Goal: Task Accomplishment & Management: Complete application form

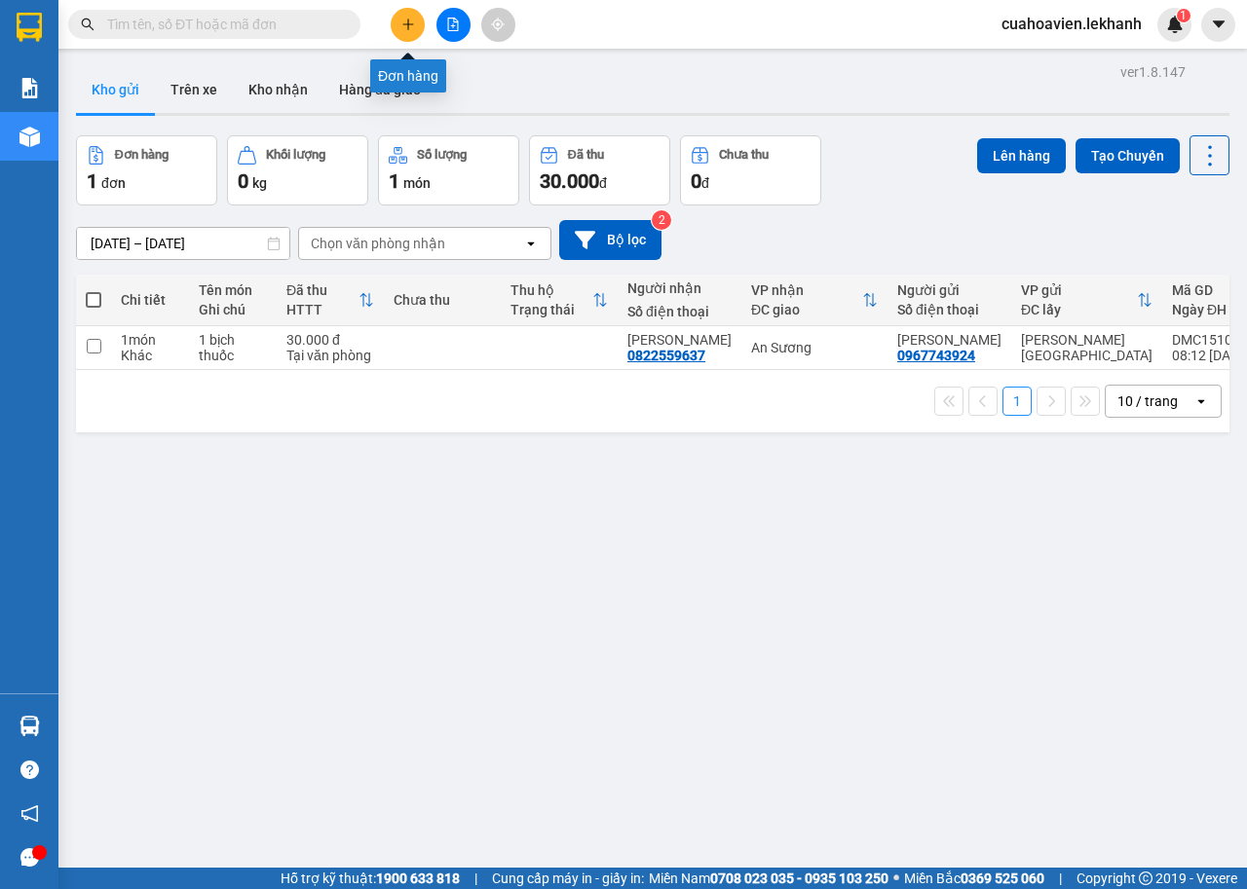
click at [421, 20] on button at bounding box center [408, 25] width 34 height 34
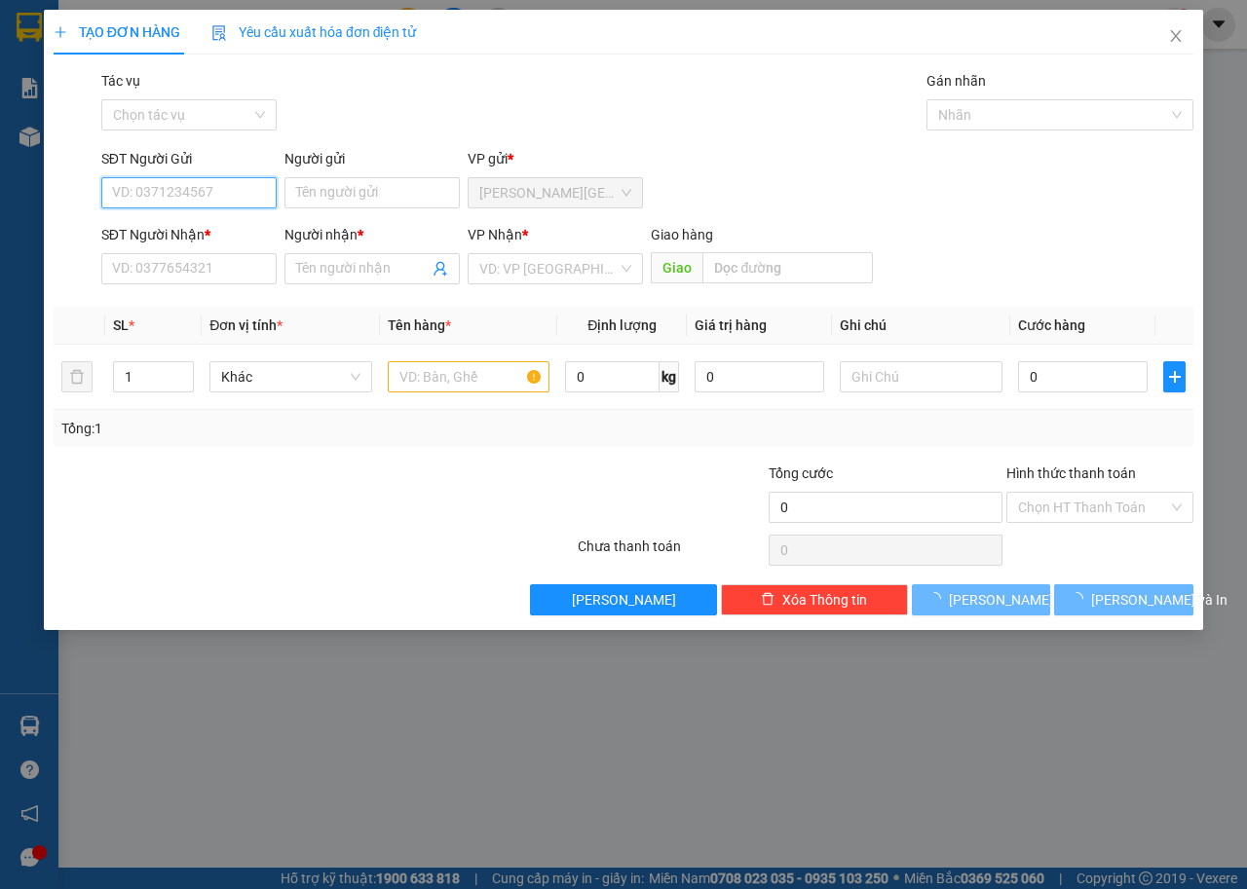
click at [176, 183] on input "SĐT Người Gửi" at bounding box center [188, 192] width 175 height 31
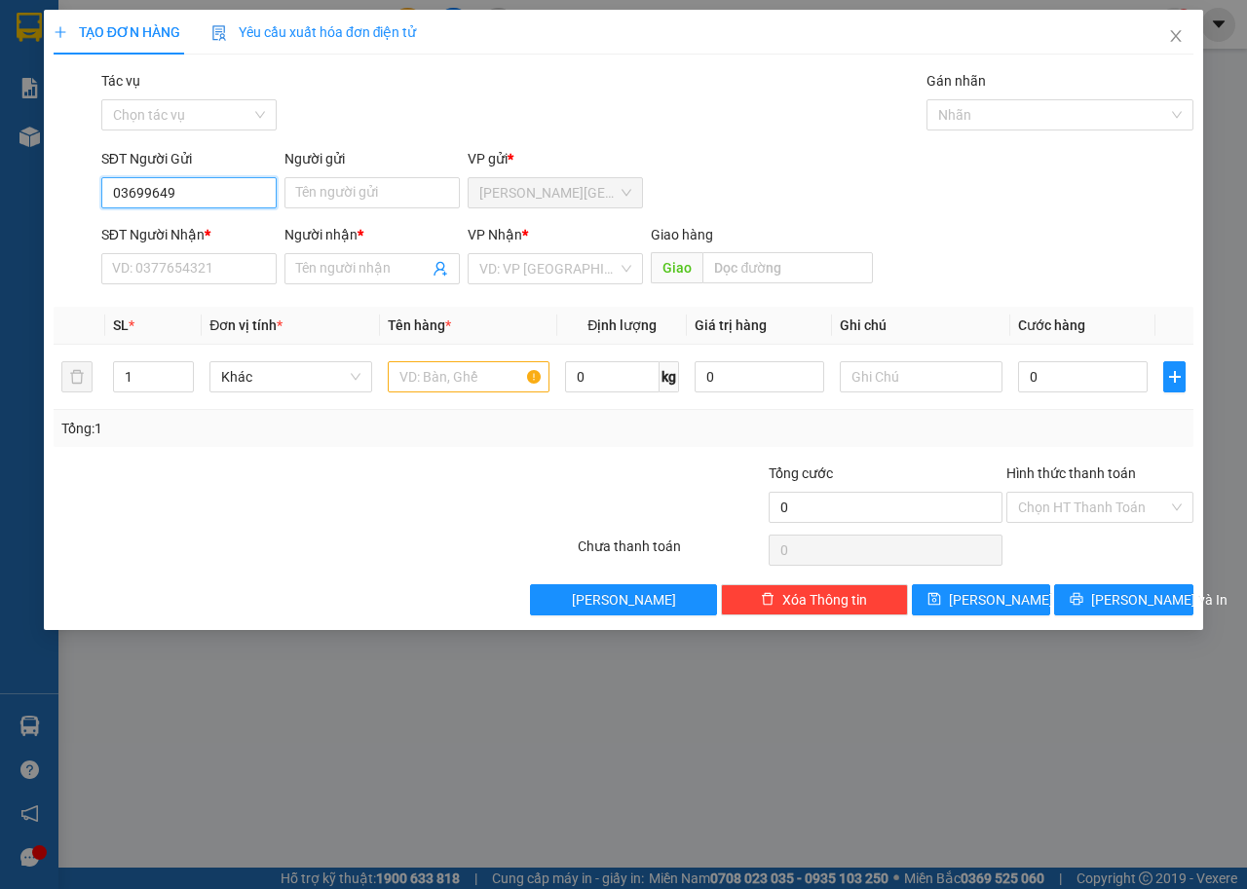
click at [134, 186] on input "03699649" at bounding box center [188, 192] width 175 height 31
click at [191, 199] on input "0399649" at bounding box center [188, 192] width 175 height 31
click at [193, 231] on div "0399649712 - LANH" at bounding box center [189, 231] width 152 height 21
type input "0399649712"
type input "LANH"
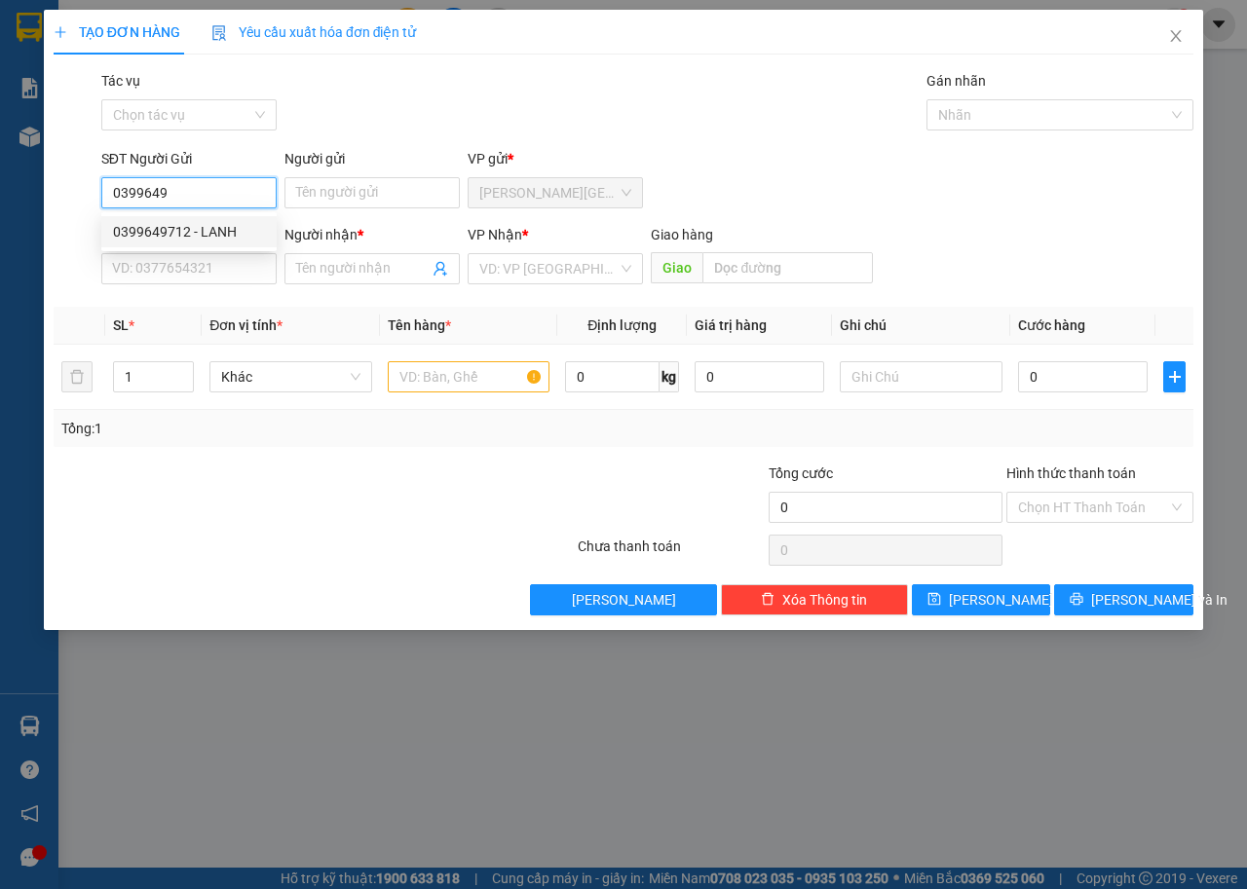
type input "0336832952"
type input "HUỲNH TIỀN"
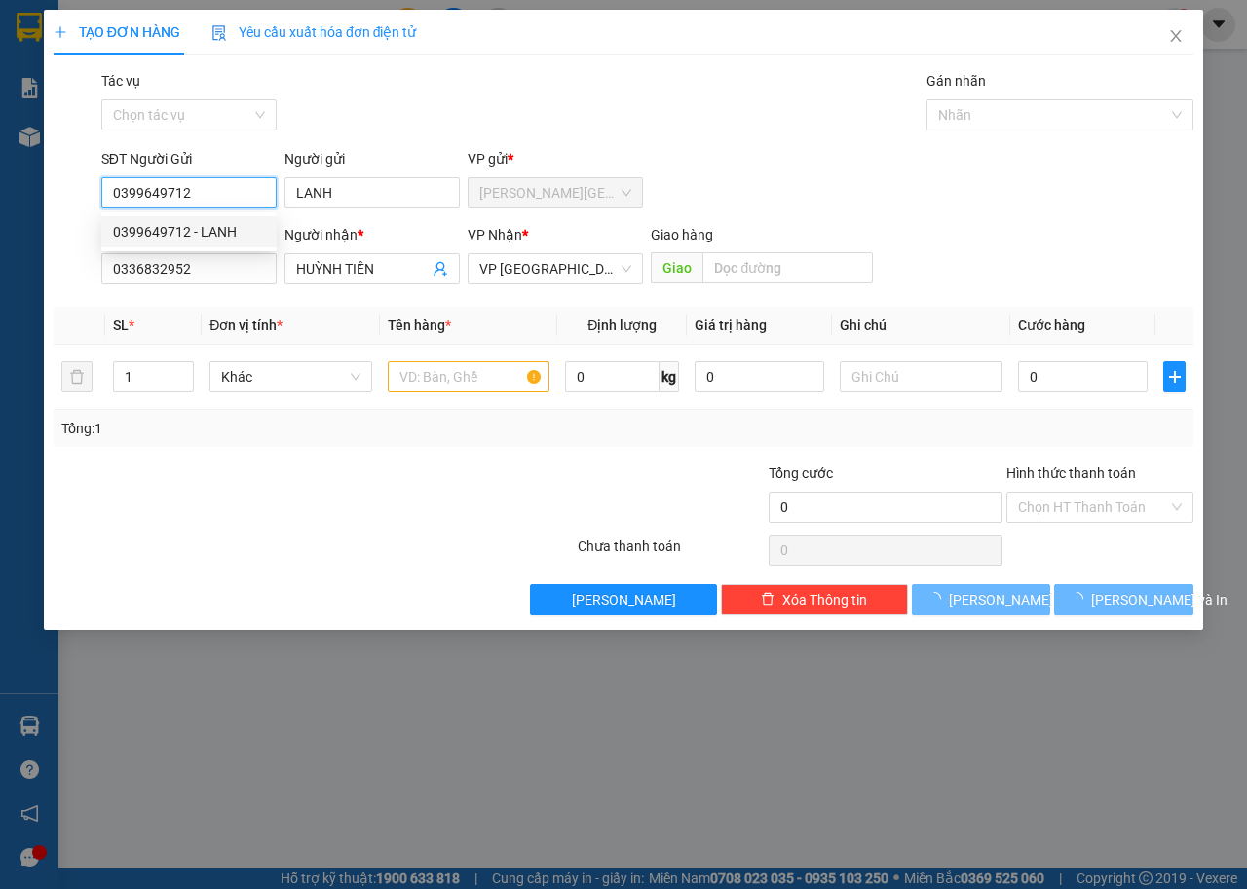
type input "30.000"
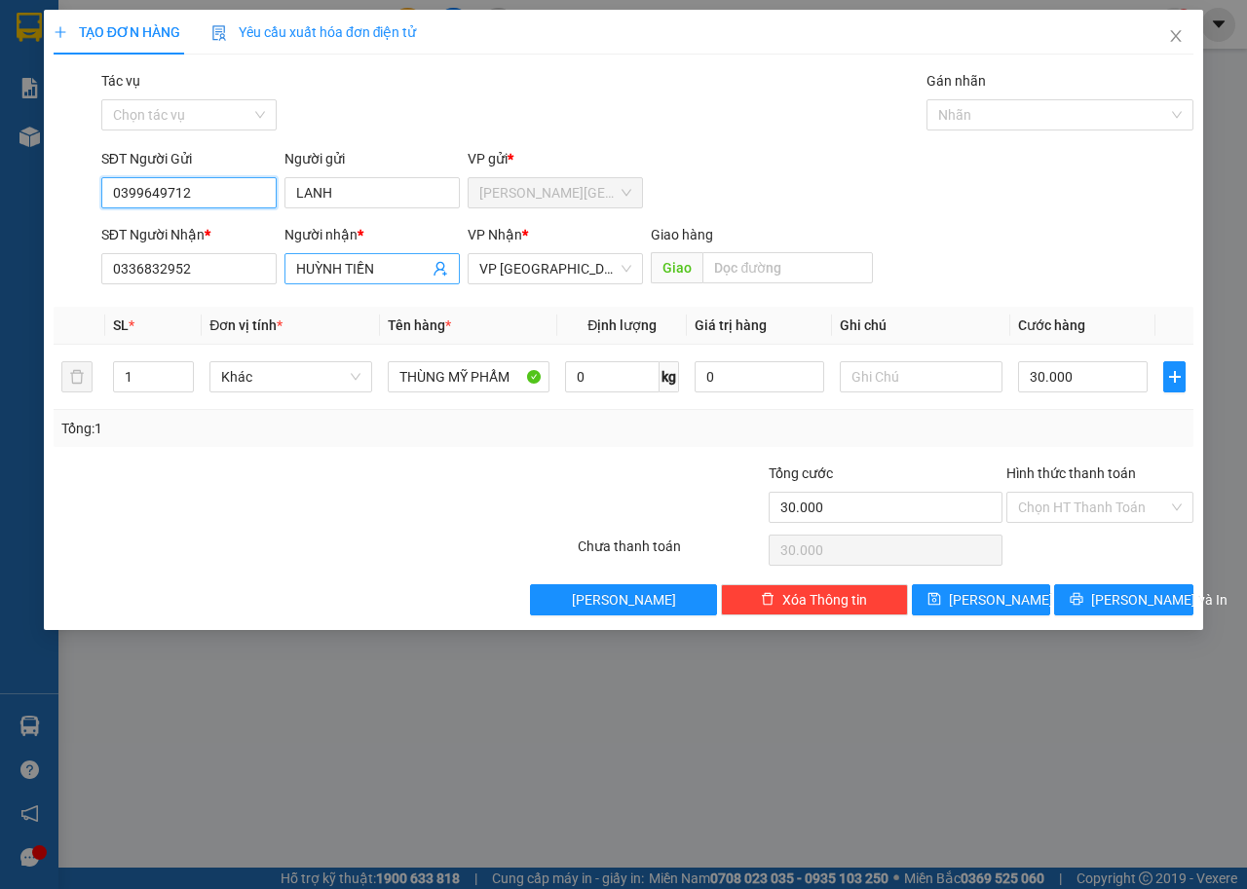
type input "0399649712"
drag, startPoint x: 397, startPoint y: 272, endPoint x: 0, endPoint y: 310, distance: 399.2
click at [0, 309] on div "TẠO ĐƠN HÀNG Yêu cầu xuất hóa đơn điện tử Transit Pickup Surcharge Ids Transit …" at bounding box center [623, 444] width 1247 height 889
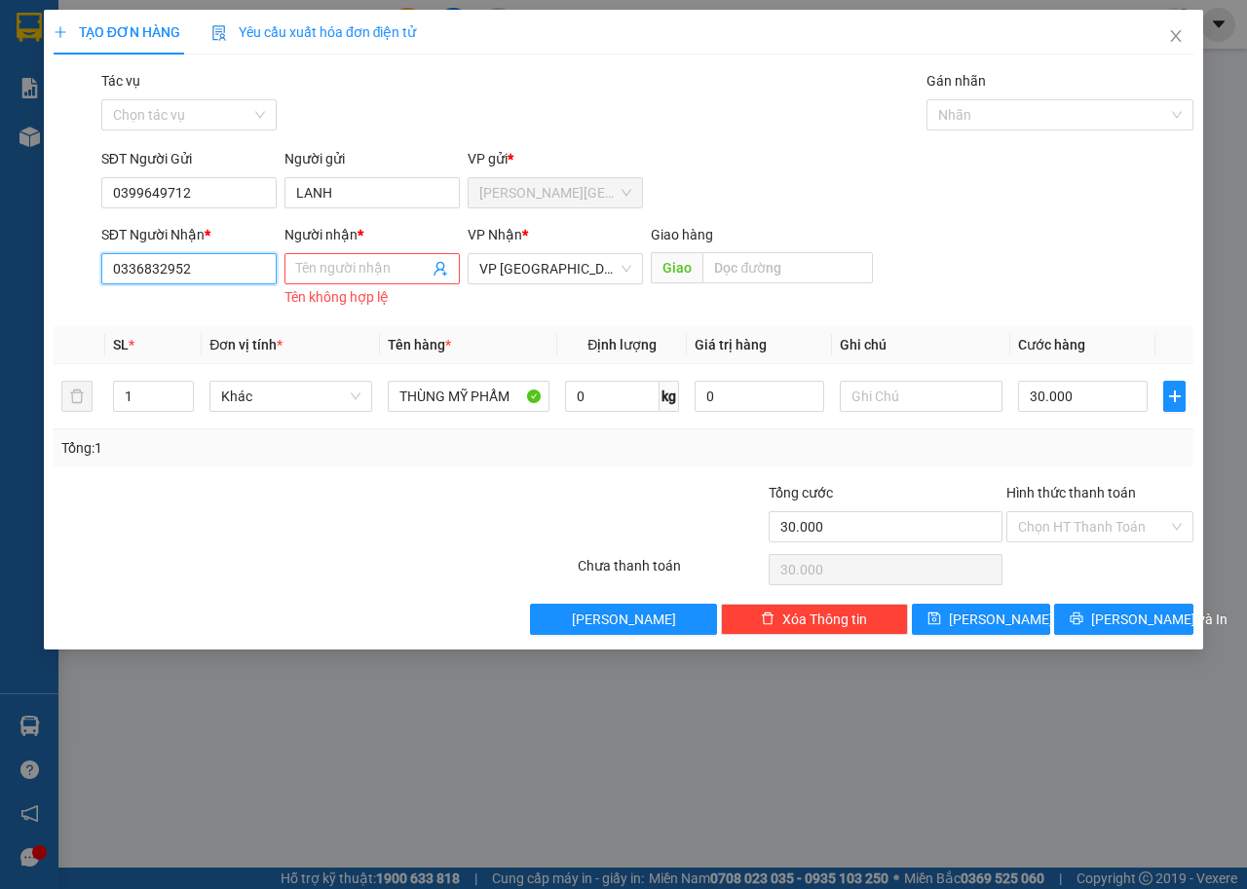
drag, startPoint x: 237, startPoint y: 261, endPoint x: 6, endPoint y: 268, distance: 231.0
click at [6, 268] on div "TẠO ĐƠN HÀNG Yêu cầu xuất hóa đơn điện tử Transit Pickup Surcharge Ids Transit …" at bounding box center [623, 444] width 1247 height 889
click at [270, 338] on div "0963226952 - THÁNH MỸ" at bounding box center [196, 338] width 166 height 21
type input "0963226952"
type input "THÁNH MỸ"
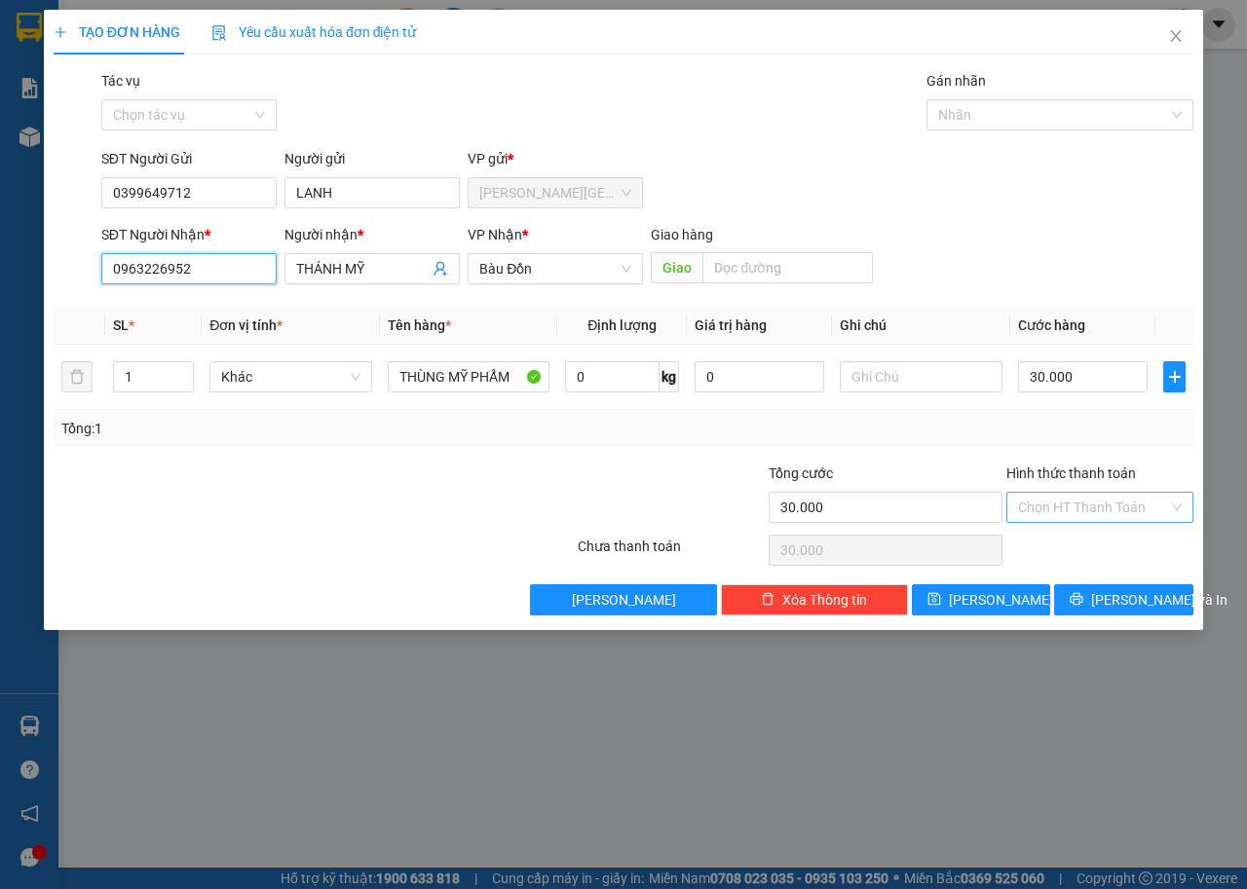
type input "0963226952"
click at [1136, 502] on input "Hình thức thanh toán" at bounding box center [1093, 507] width 150 height 29
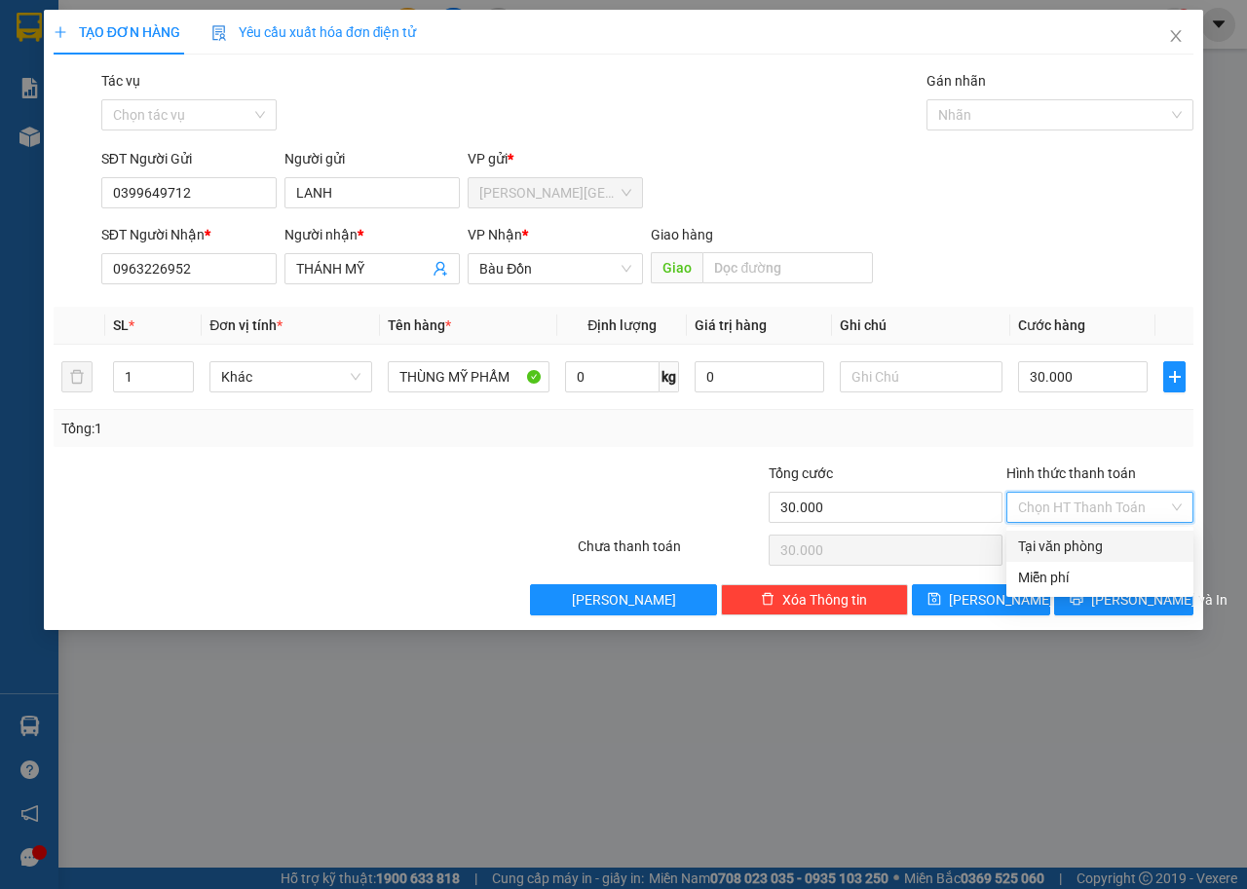
click at [1135, 542] on div "Tại văn phòng" at bounding box center [1100, 546] width 164 height 21
type input "0"
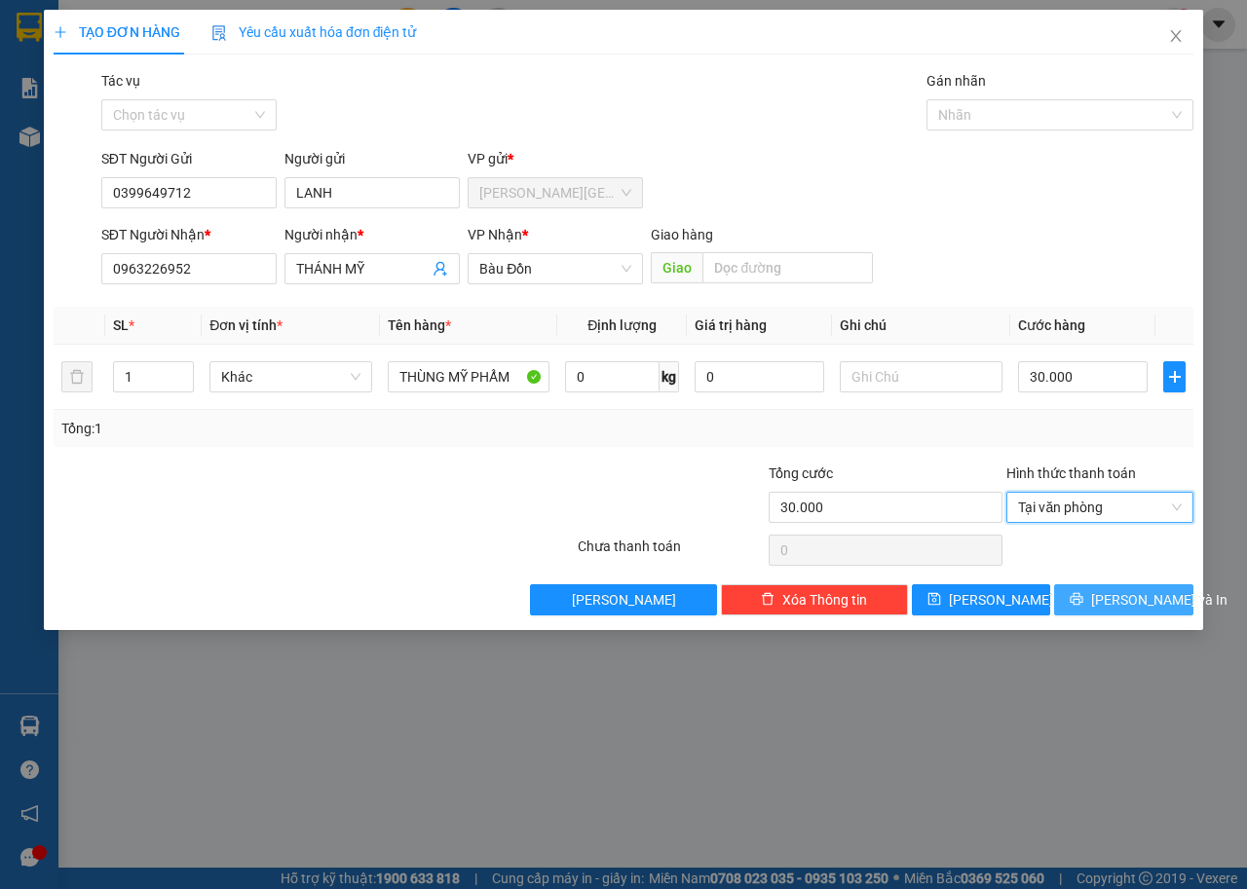
click at [1130, 596] on span "[PERSON_NAME] và In" at bounding box center [1159, 599] width 136 height 21
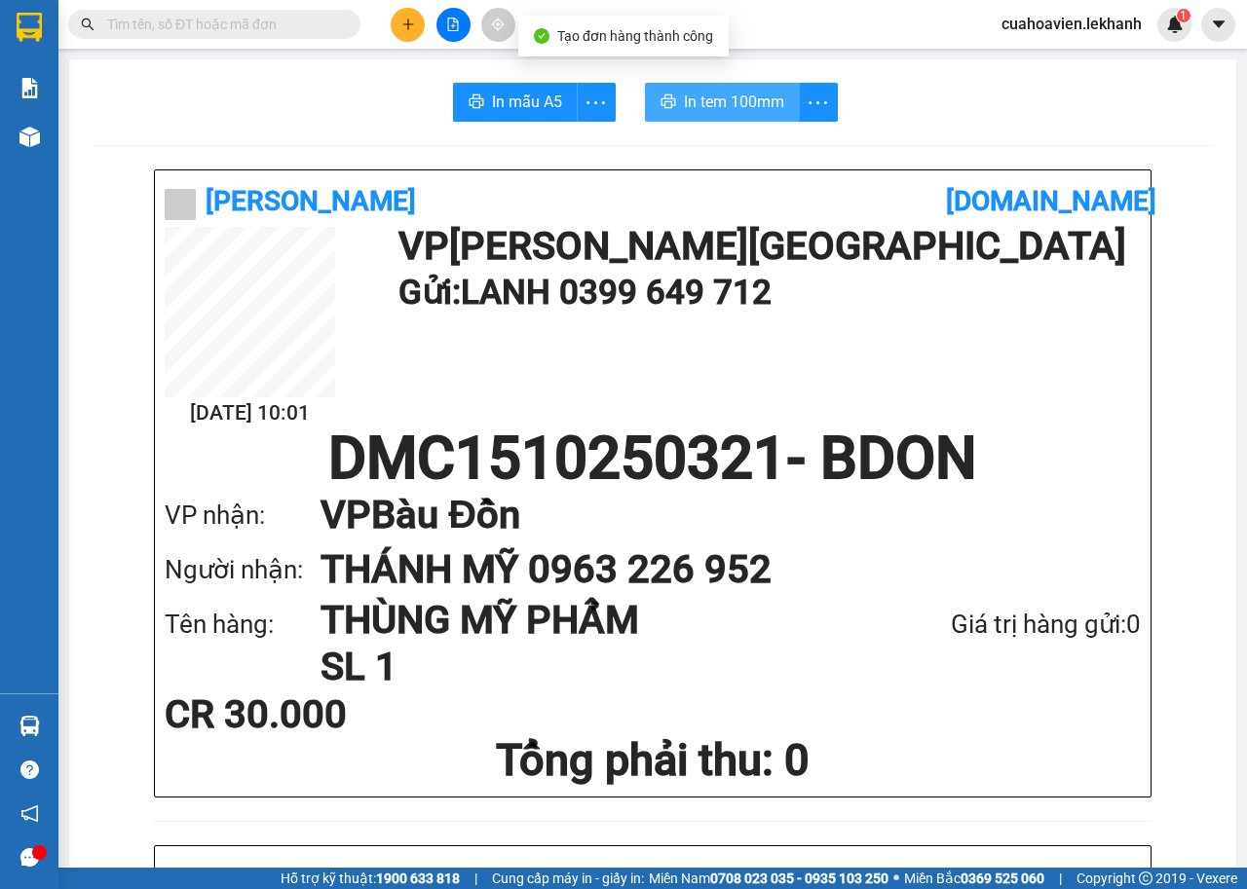
click at [733, 113] on span "In tem 100mm" at bounding box center [734, 102] width 100 height 24
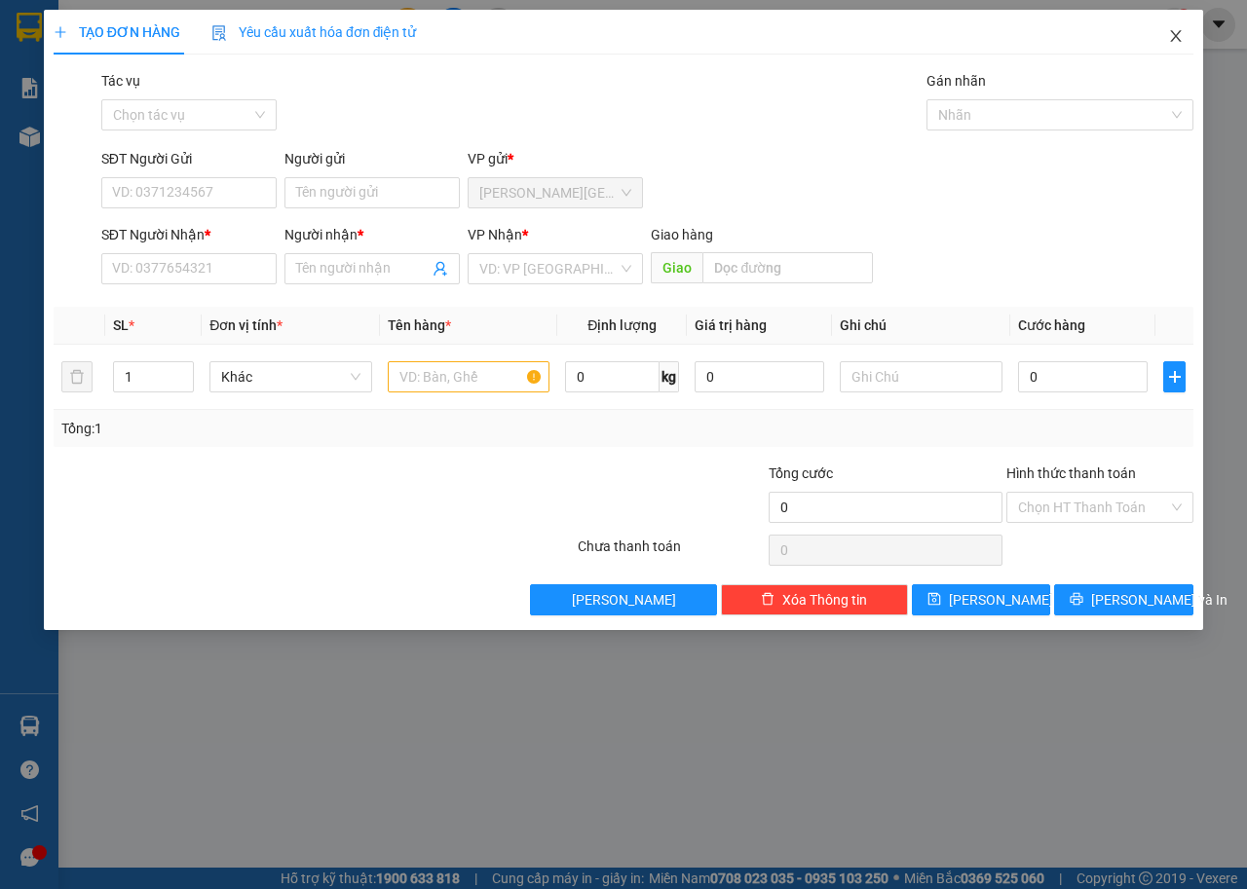
click at [1175, 42] on icon "close" at bounding box center [1176, 36] width 16 height 16
